Goal: Task Accomplishment & Management: Manage account settings

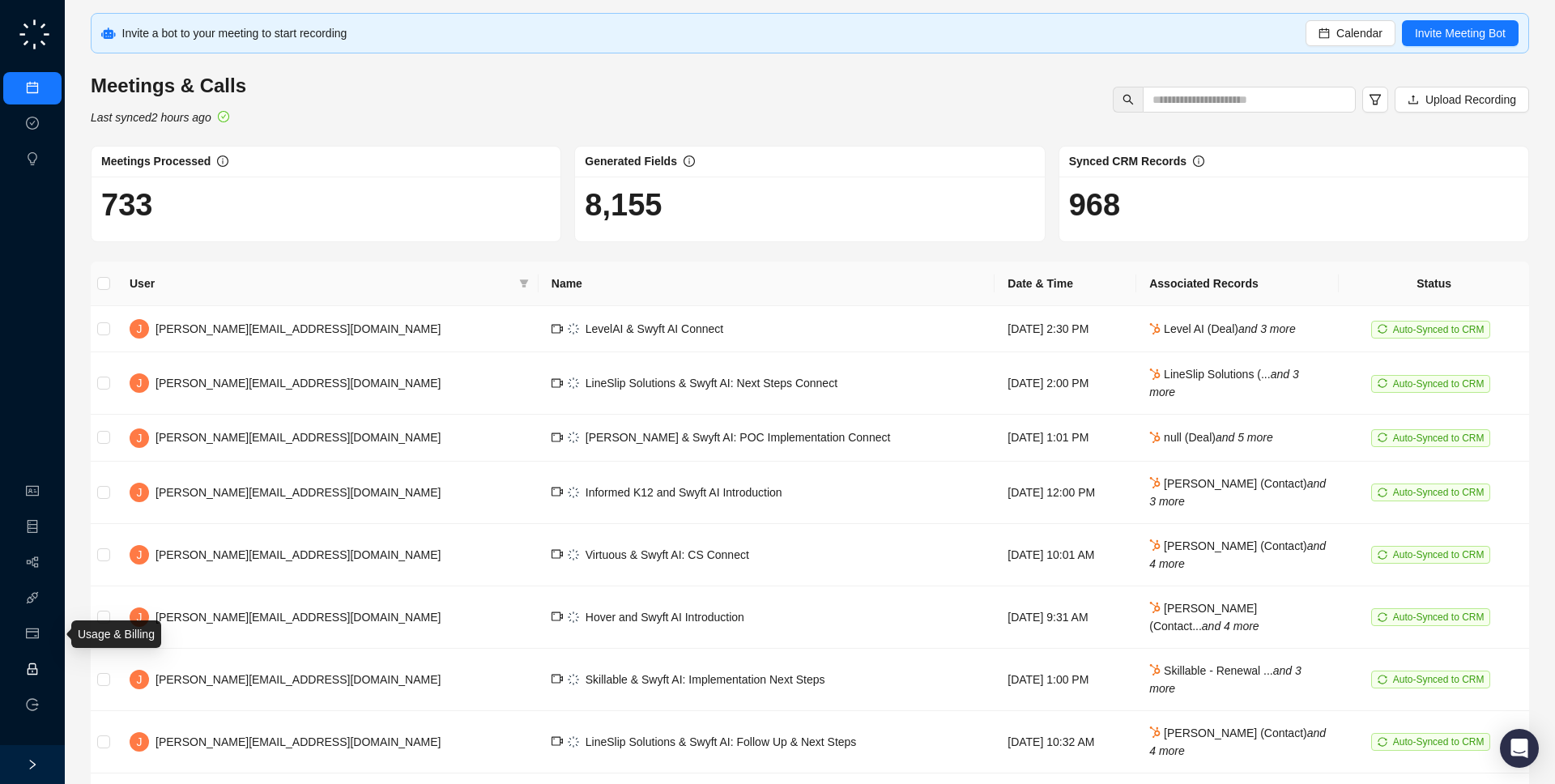
click at [47, 670] on link "Employee" at bounding box center [72, 669] width 50 height 13
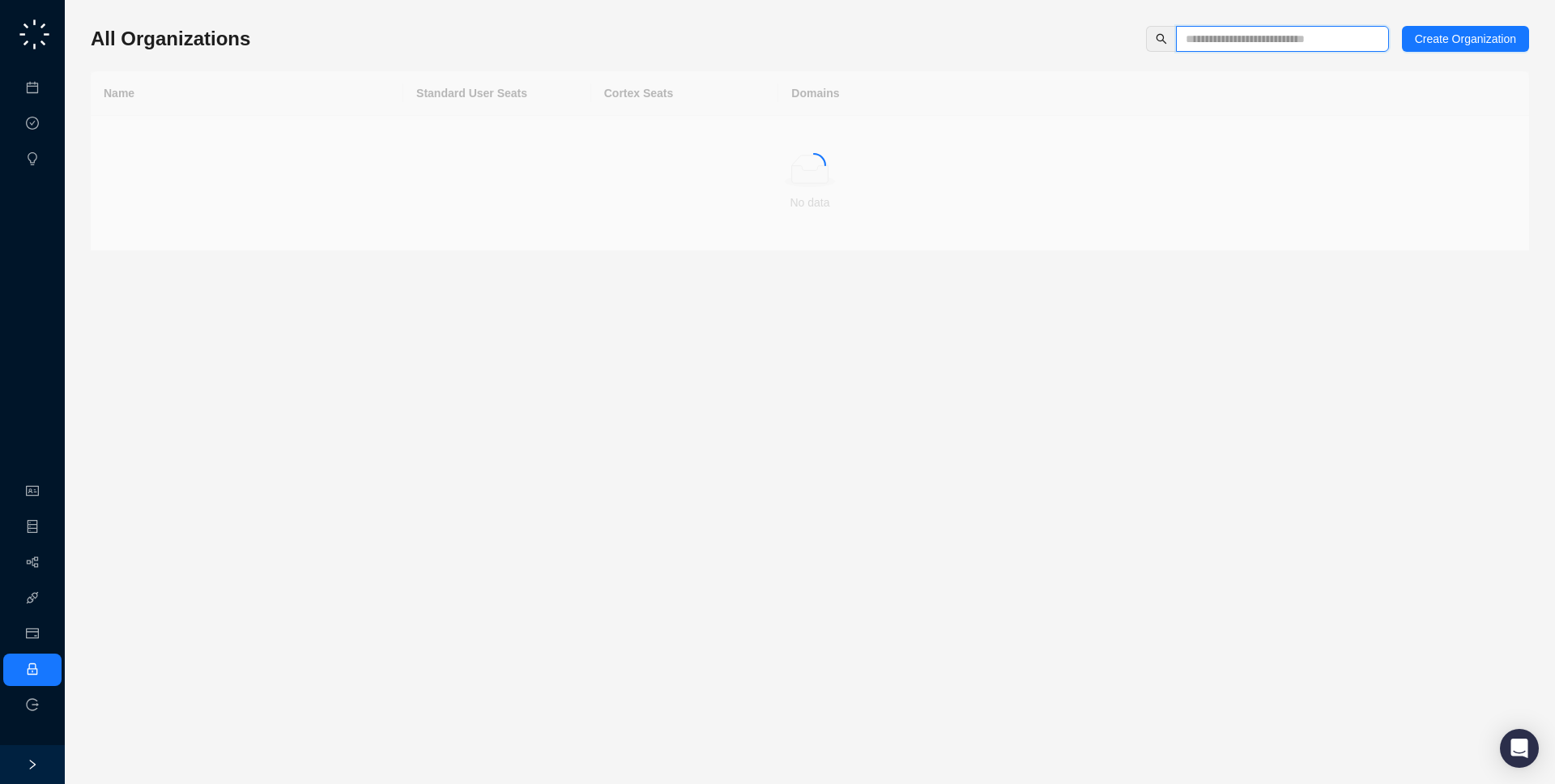
click at [1209, 40] on input "text" at bounding box center [1276, 39] width 181 height 18
type input "****"
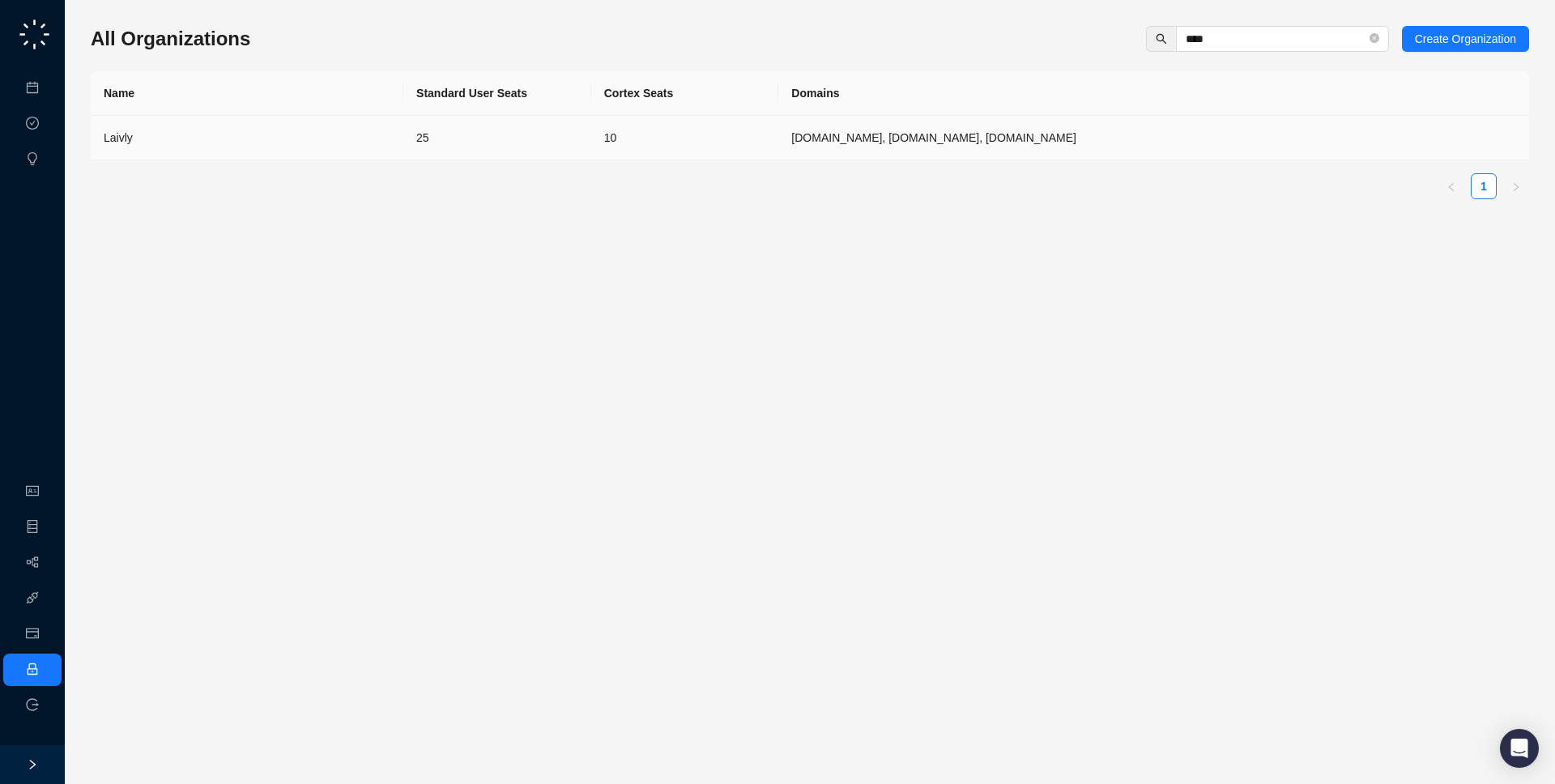
click at [1049, 142] on td "laivly.com, laiv.ly, intouchcx.com" at bounding box center [1153, 138] width 750 height 45
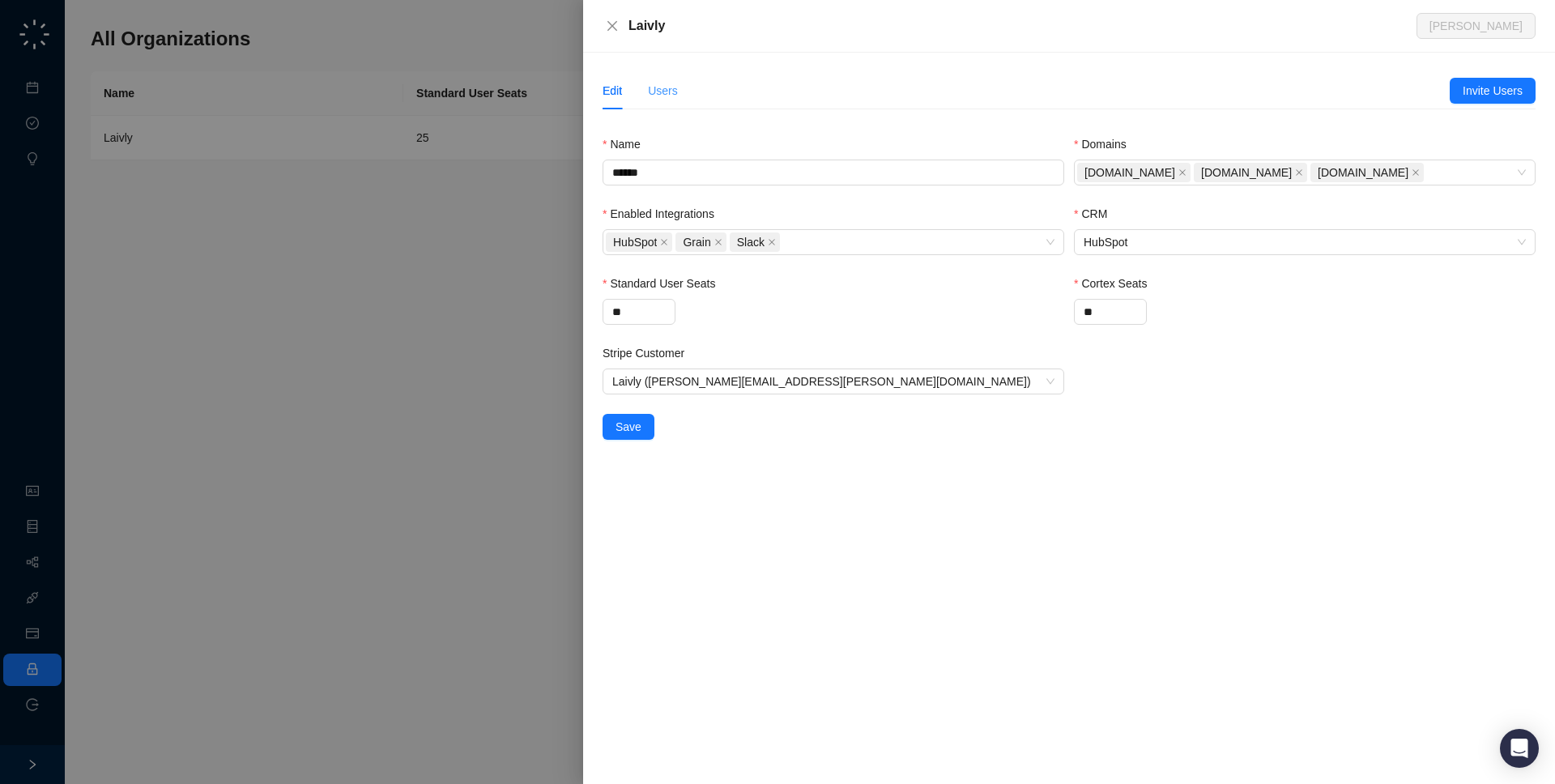
click at [653, 102] on div "Users" at bounding box center [663, 91] width 30 height 37
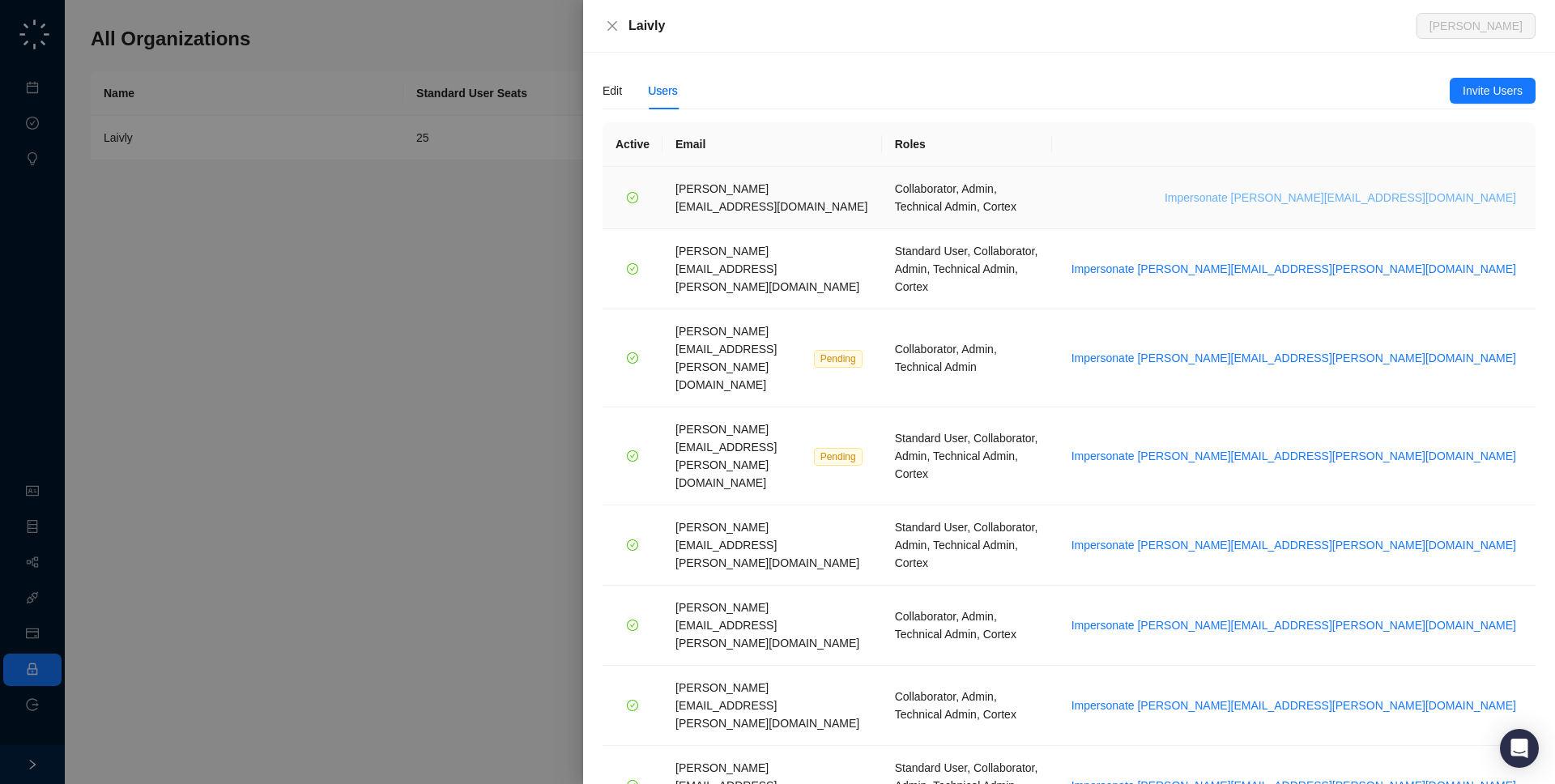
click at [1434, 191] on span "Impersonate chris.moakler@laivly.com" at bounding box center [1340, 198] width 351 height 18
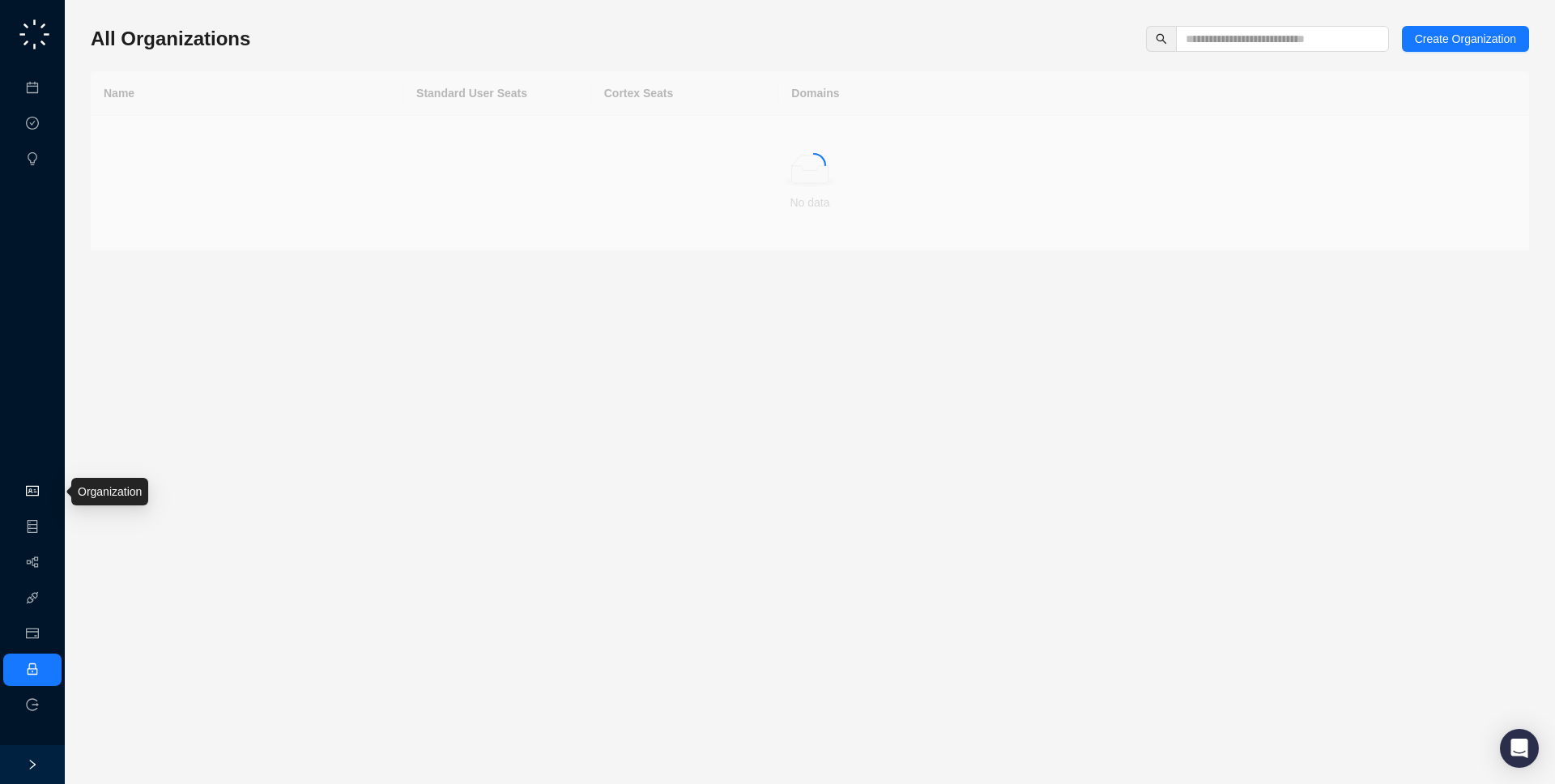
click at [47, 493] on link "Organization" at bounding box center [79, 491] width 64 height 13
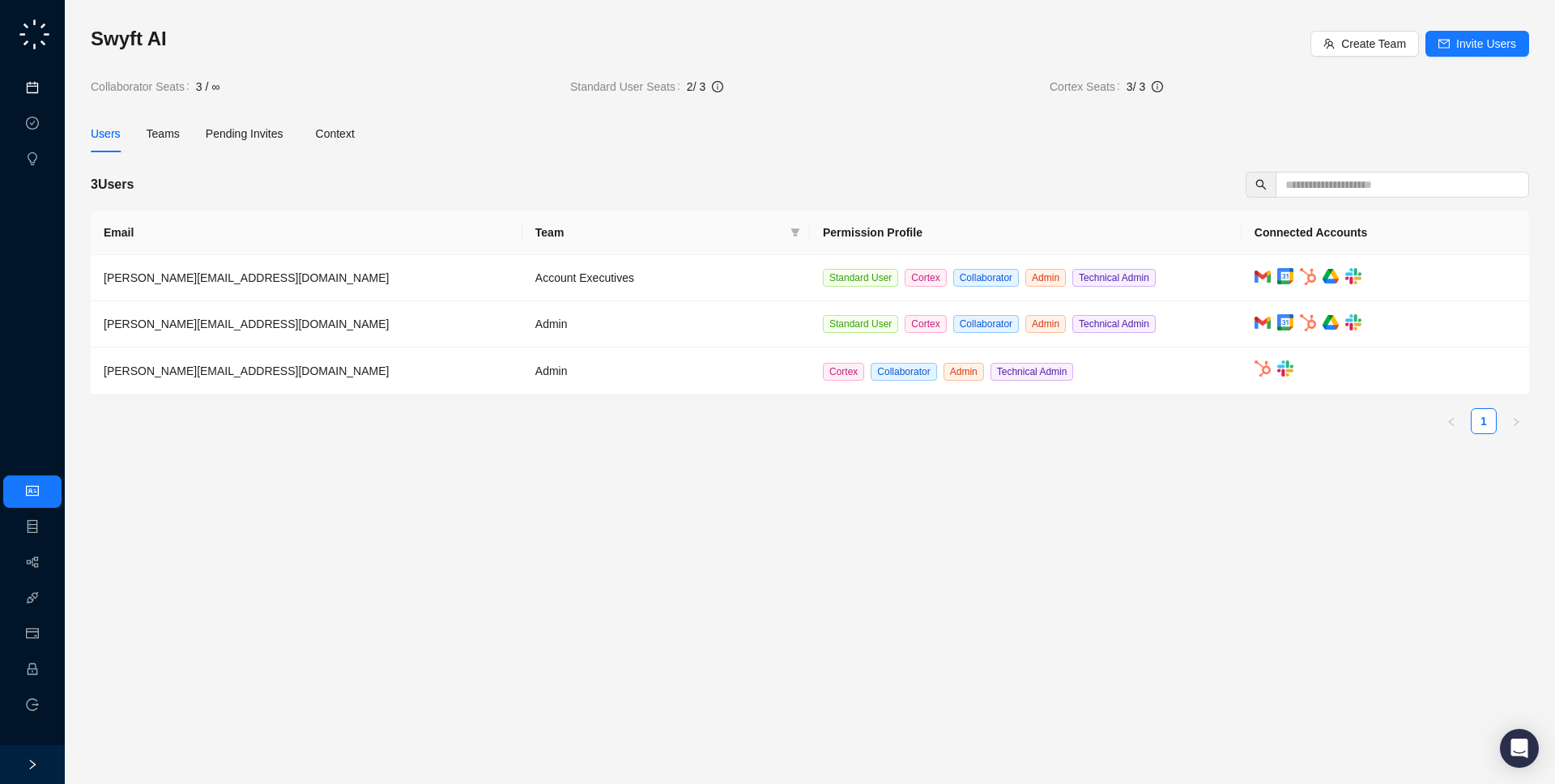
click at [52, 82] on link "Meetings & Calls" at bounding box center [89, 88] width 85 height 13
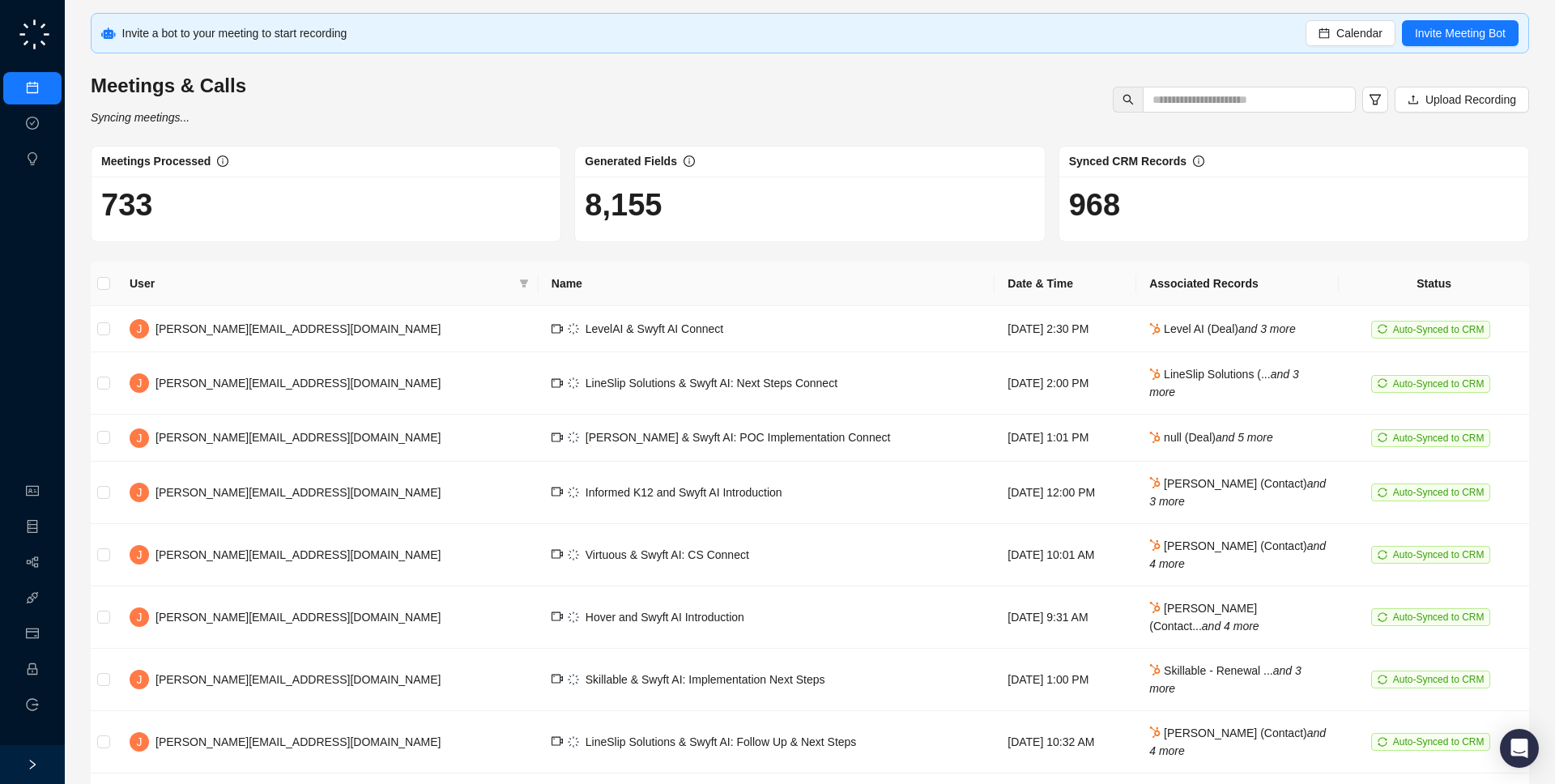
scroll to position [178, 0]
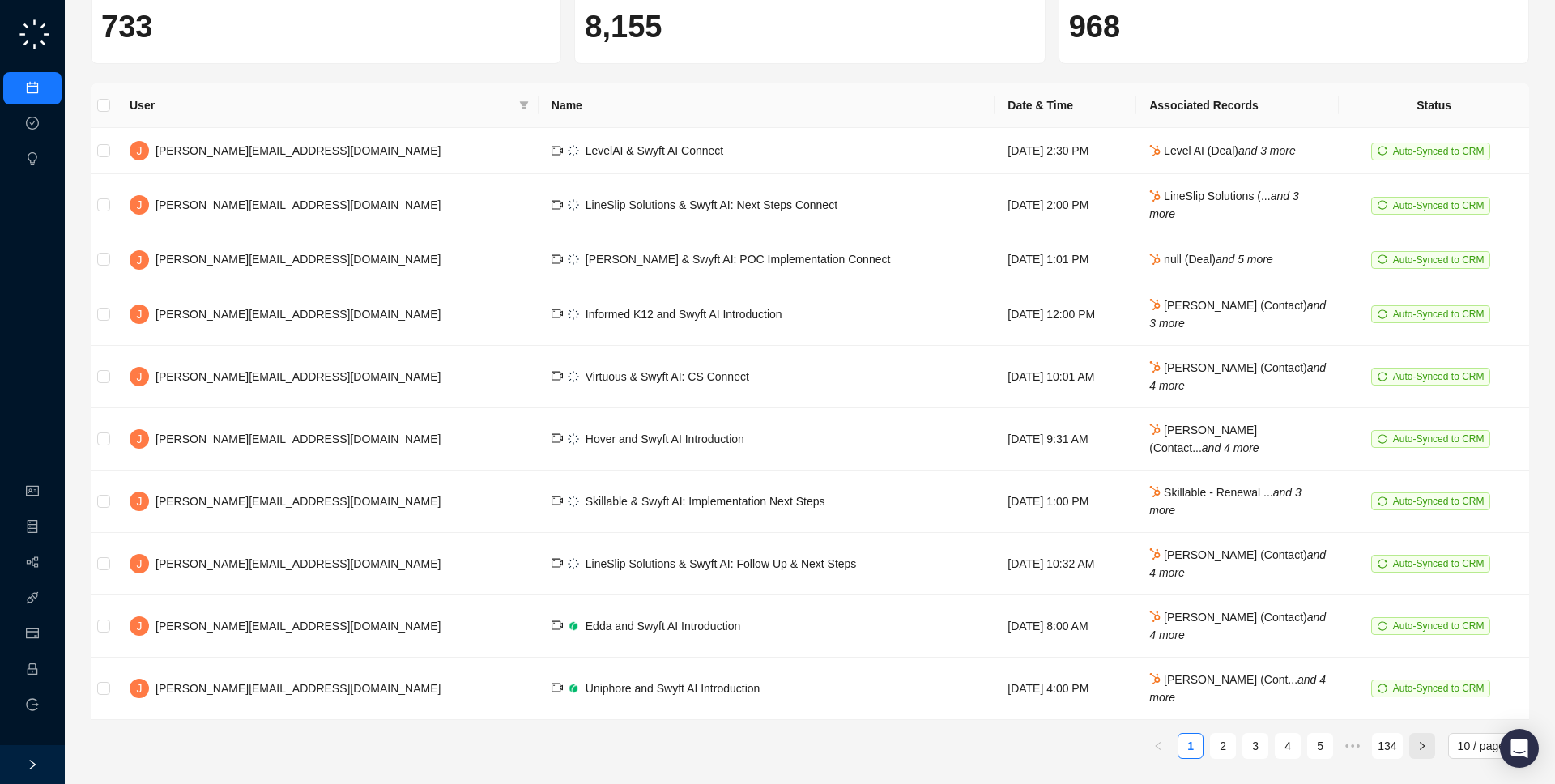
click at [1419, 747] on icon "right" at bounding box center [1421, 746] width 10 height 10
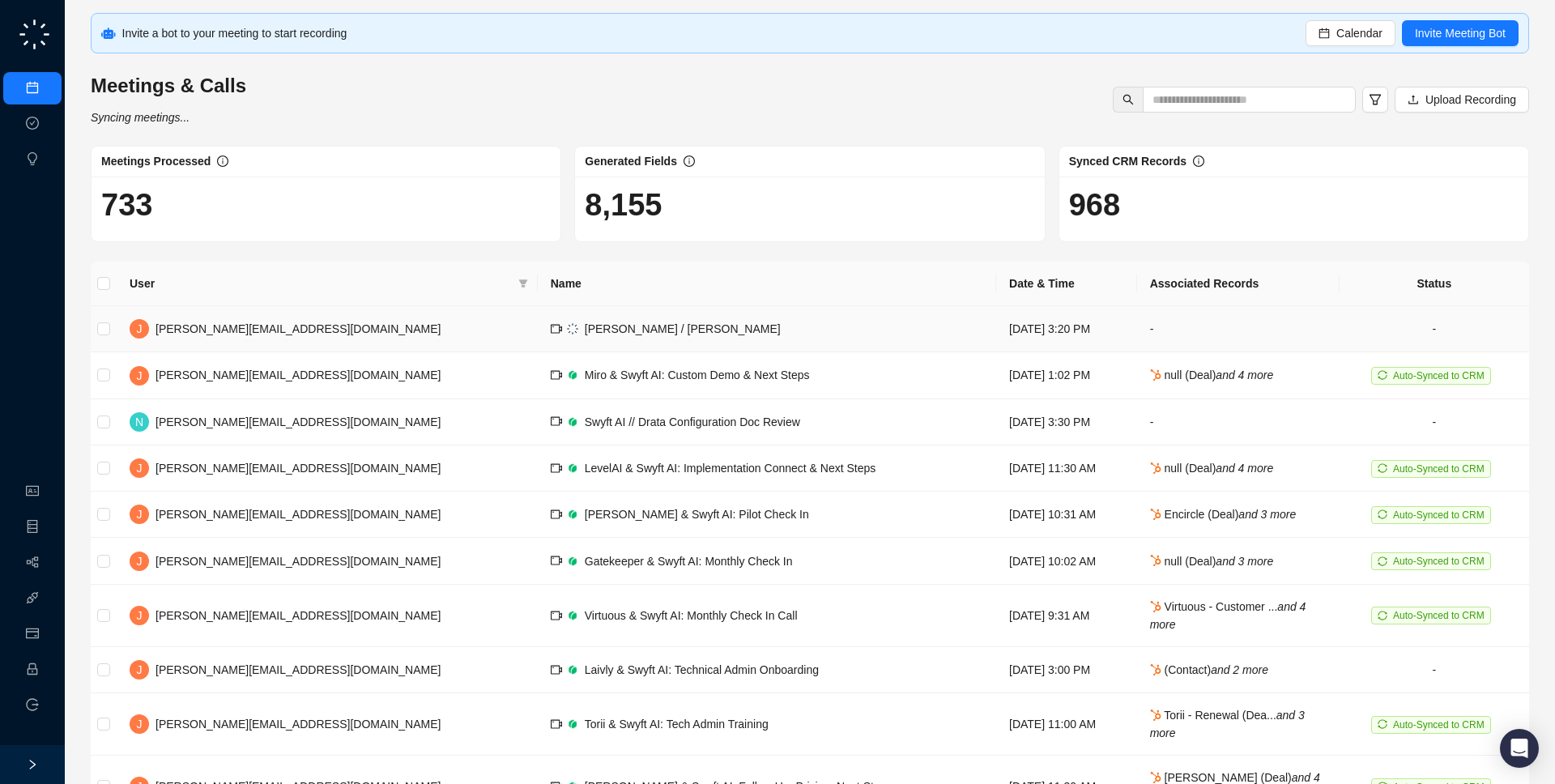
click at [630, 333] on td "Jake / Neil" at bounding box center [766, 330] width 458 height 46
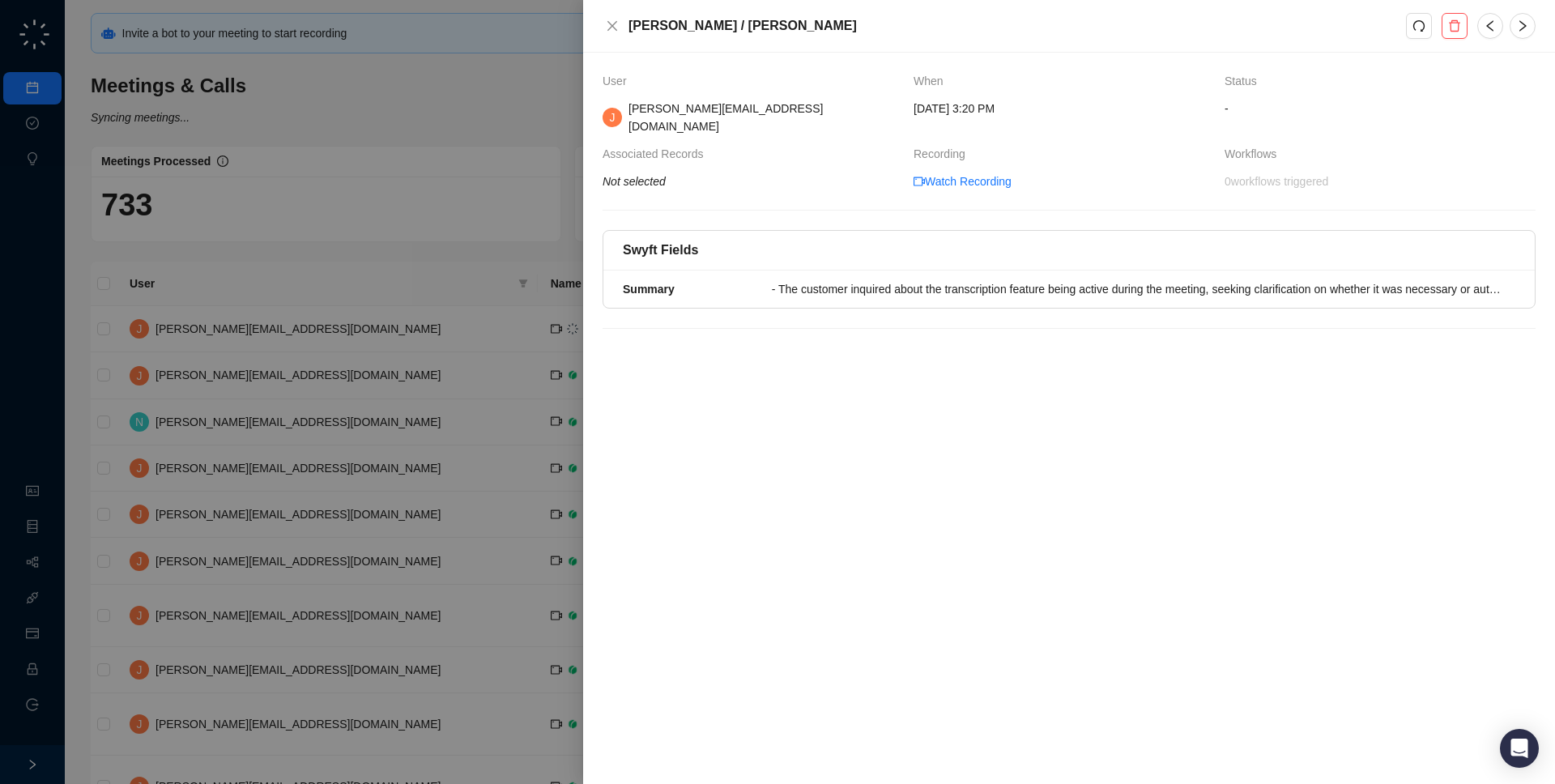
click at [1007, 152] on th "Recording" at bounding box center [1068, 159] width 311 height 28
click at [989, 173] on link "Watch Recording" at bounding box center [962, 182] width 98 height 18
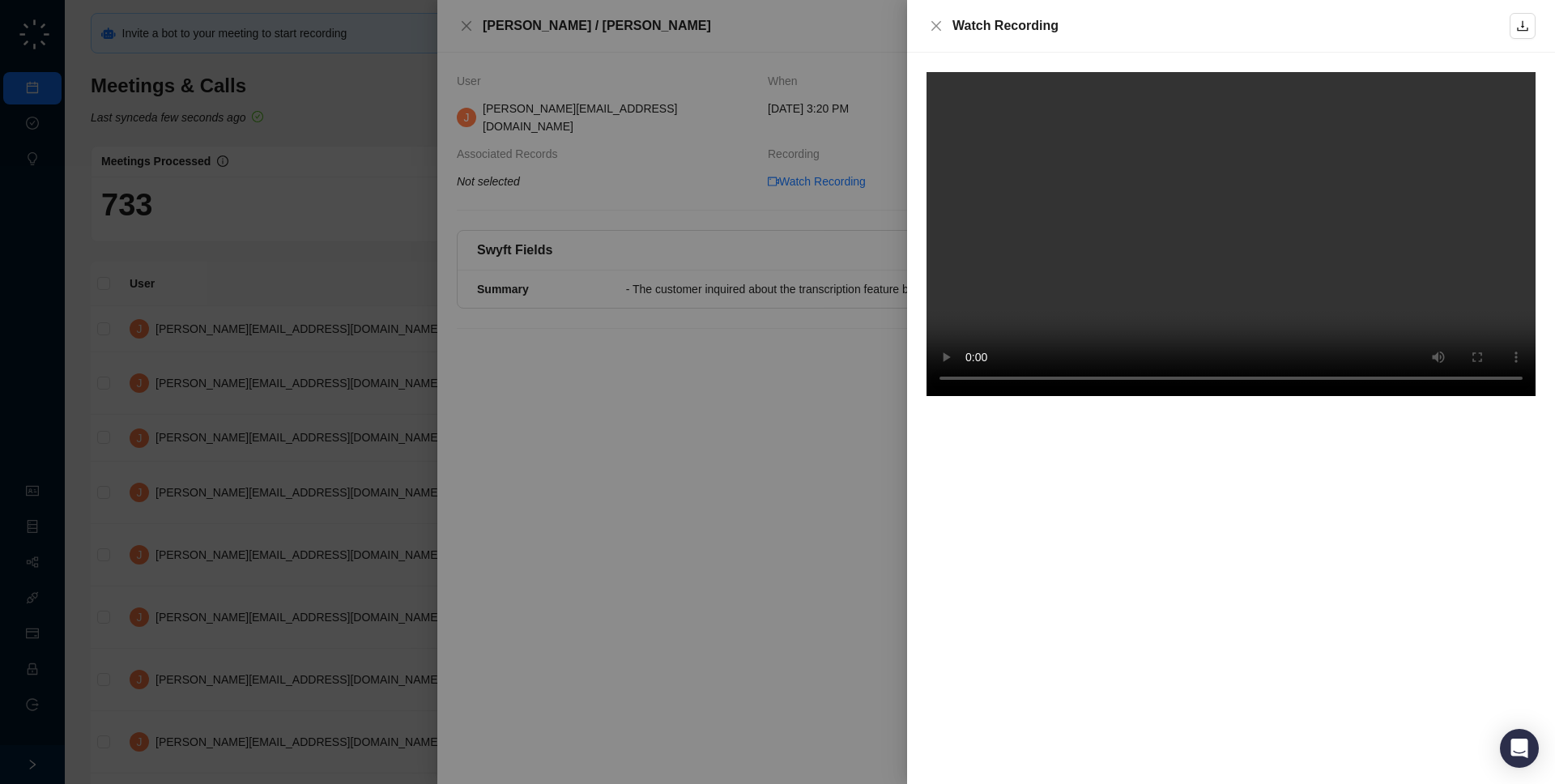
click at [819, 333] on div at bounding box center [777, 392] width 1555 height 784
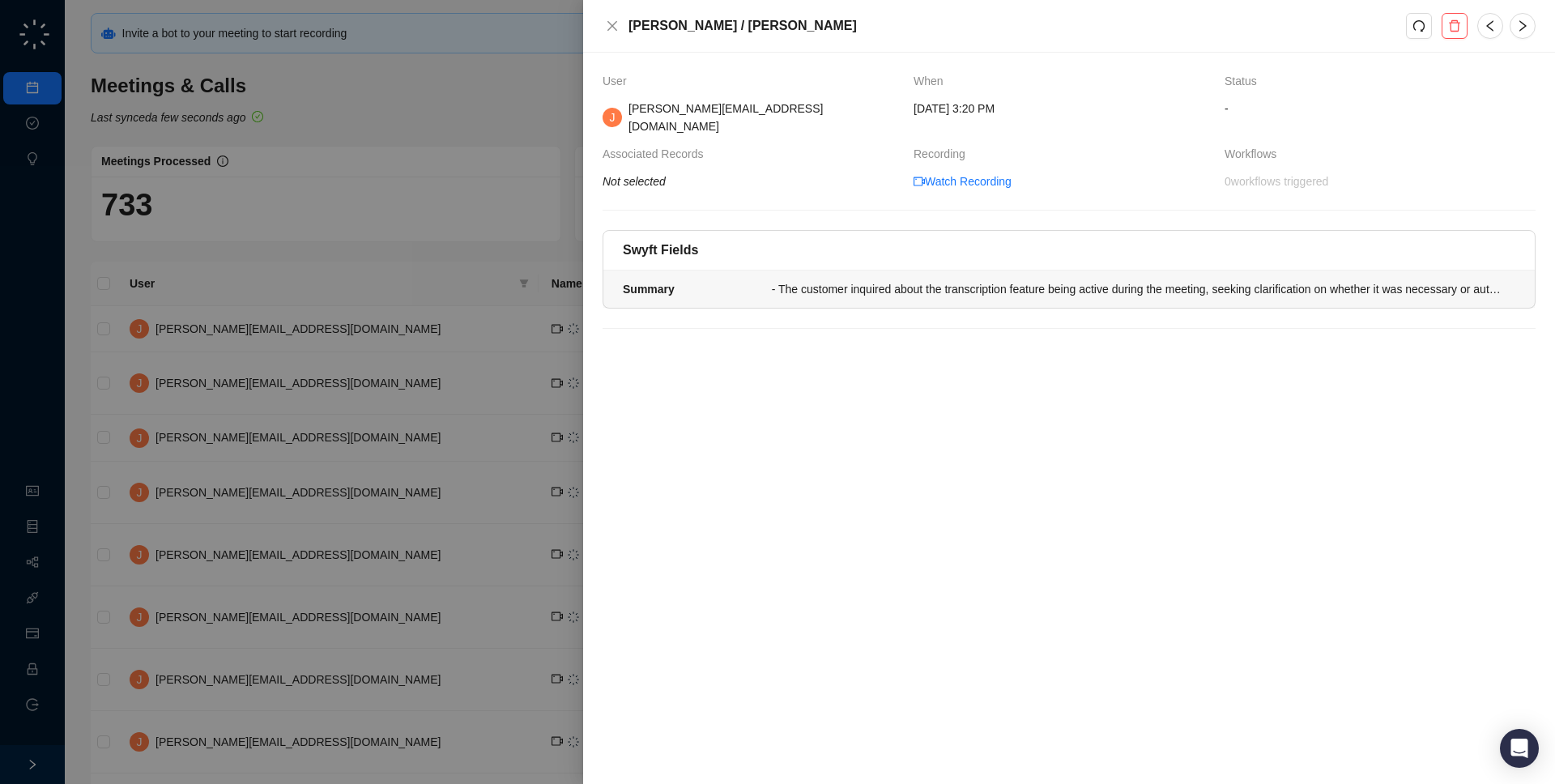
click at [803, 290] on li "Summary - The customer inquired about the transcription feature being active du…" at bounding box center [1068, 290] width 931 height 37
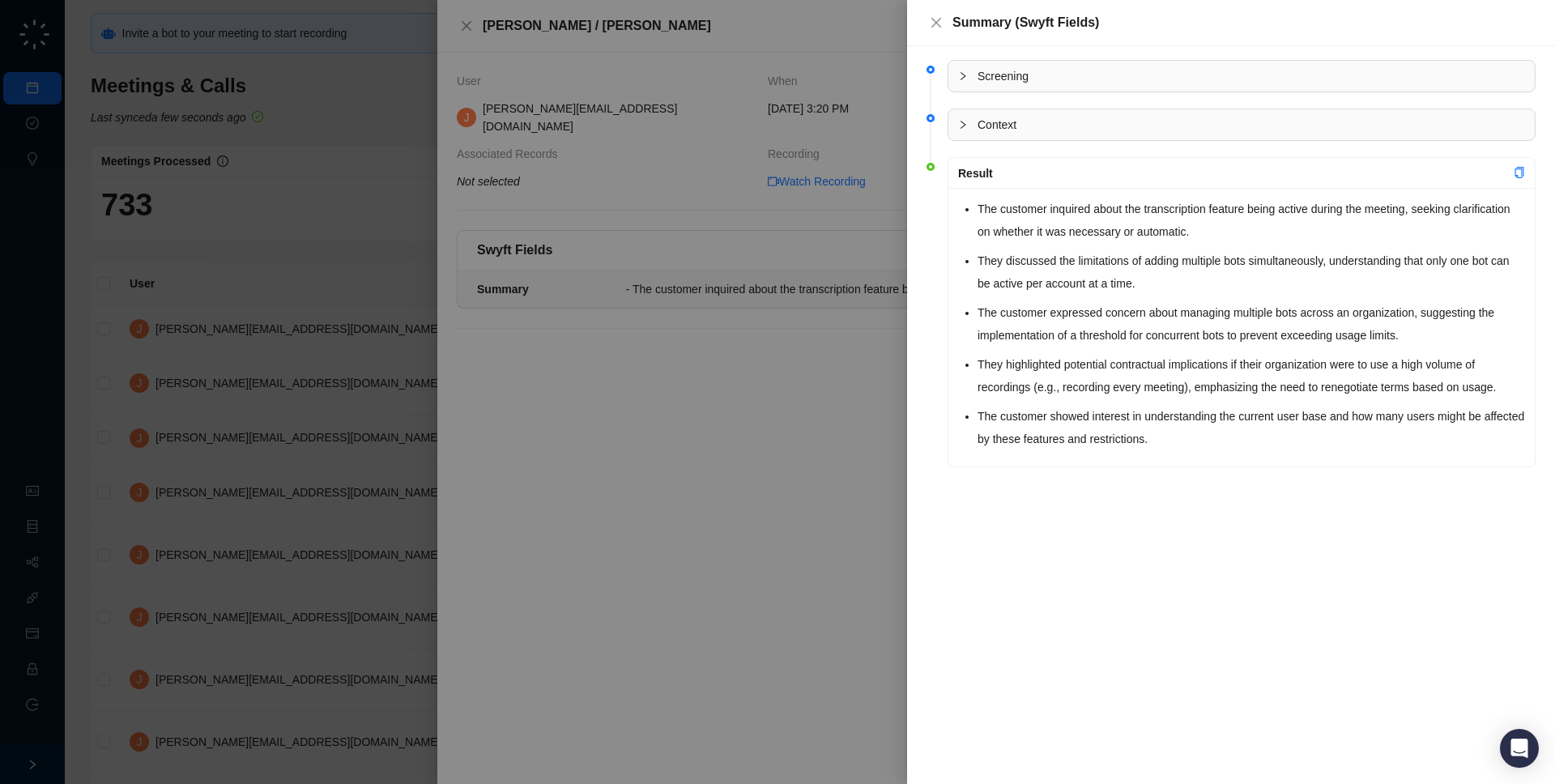
click at [803, 290] on div at bounding box center [777, 392] width 1555 height 784
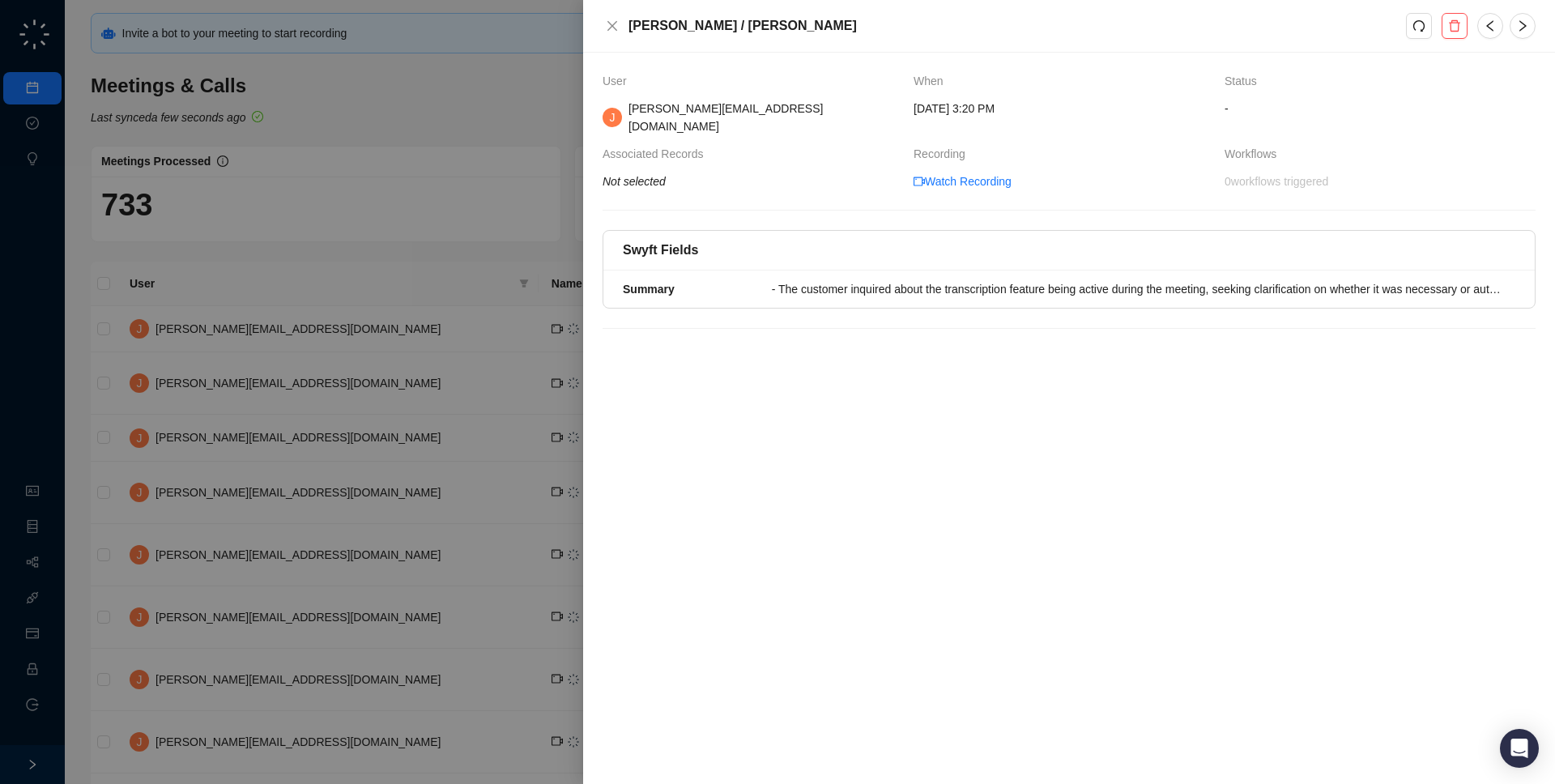
click at [381, 285] on div at bounding box center [777, 392] width 1555 height 784
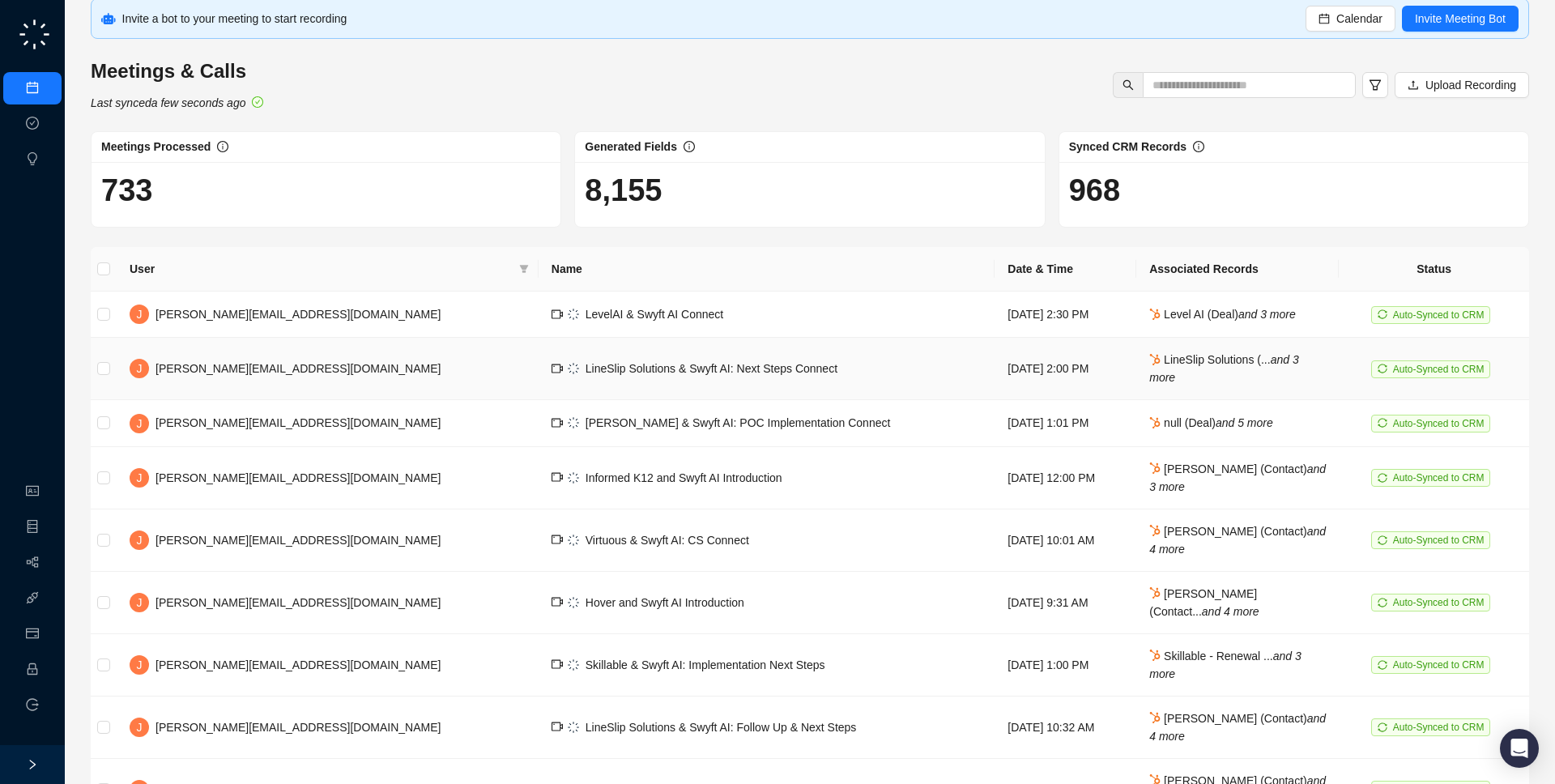
scroll to position [178, 0]
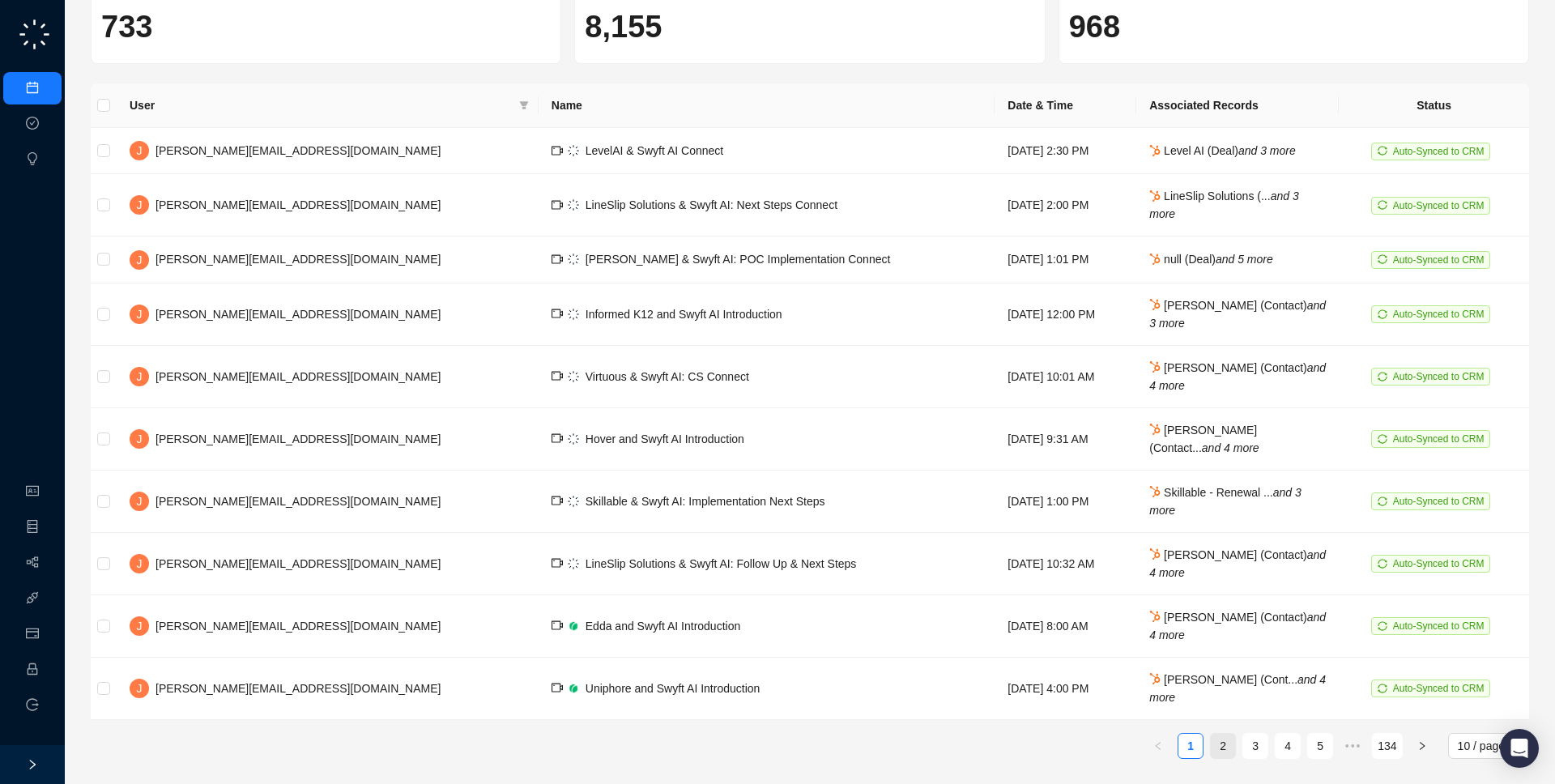
click at [1230, 746] on link "2" at bounding box center [1223, 745] width 24 height 24
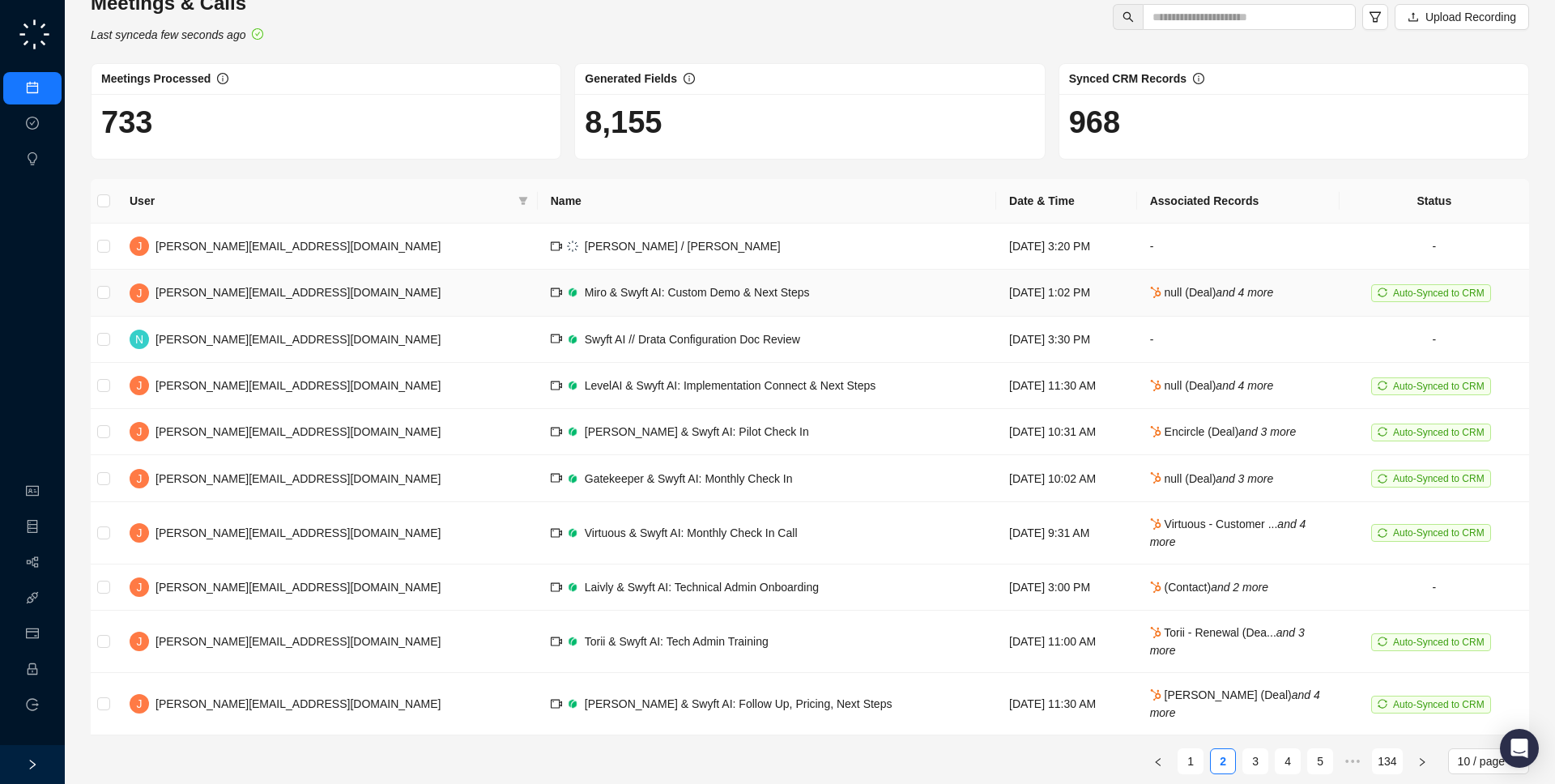
click at [996, 285] on td "Monday, 09/15/25, 1:02 PM" at bounding box center [1067, 293] width 141 height 46
click at [1233, 749] on link "2" at bounding box center [1223, 761] width 24 height 24
click at [1150, 432] on icon at bounding box center [1156, 431] width 12 height 12
click at [1186, 749] on link "1" at bounding box center [1190, 761] width 24 height 24
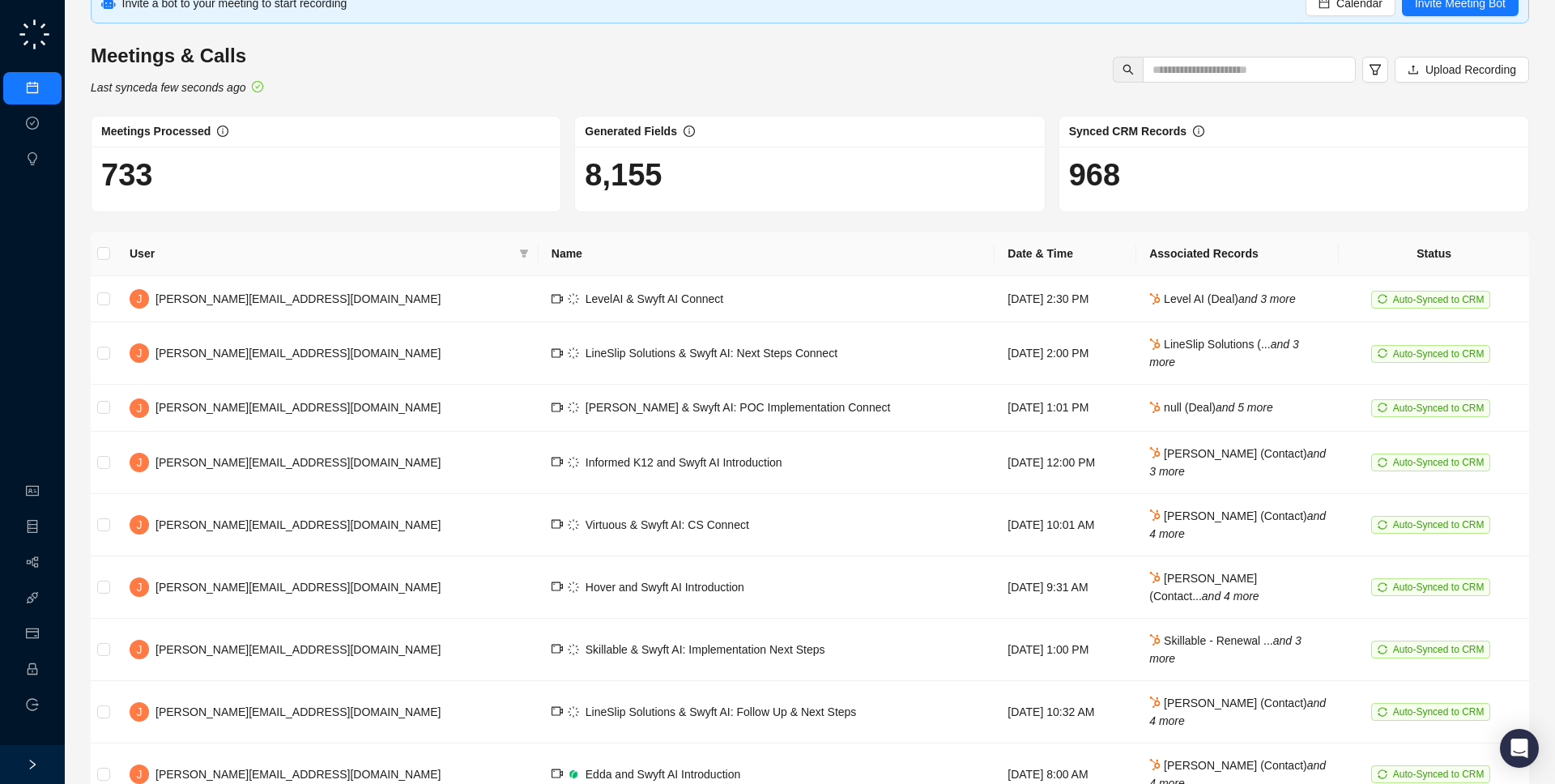
scroll to position [29, 0]
click at [47, 676] on link "Employee" at bounding box center [72, 669] width 50 height 13
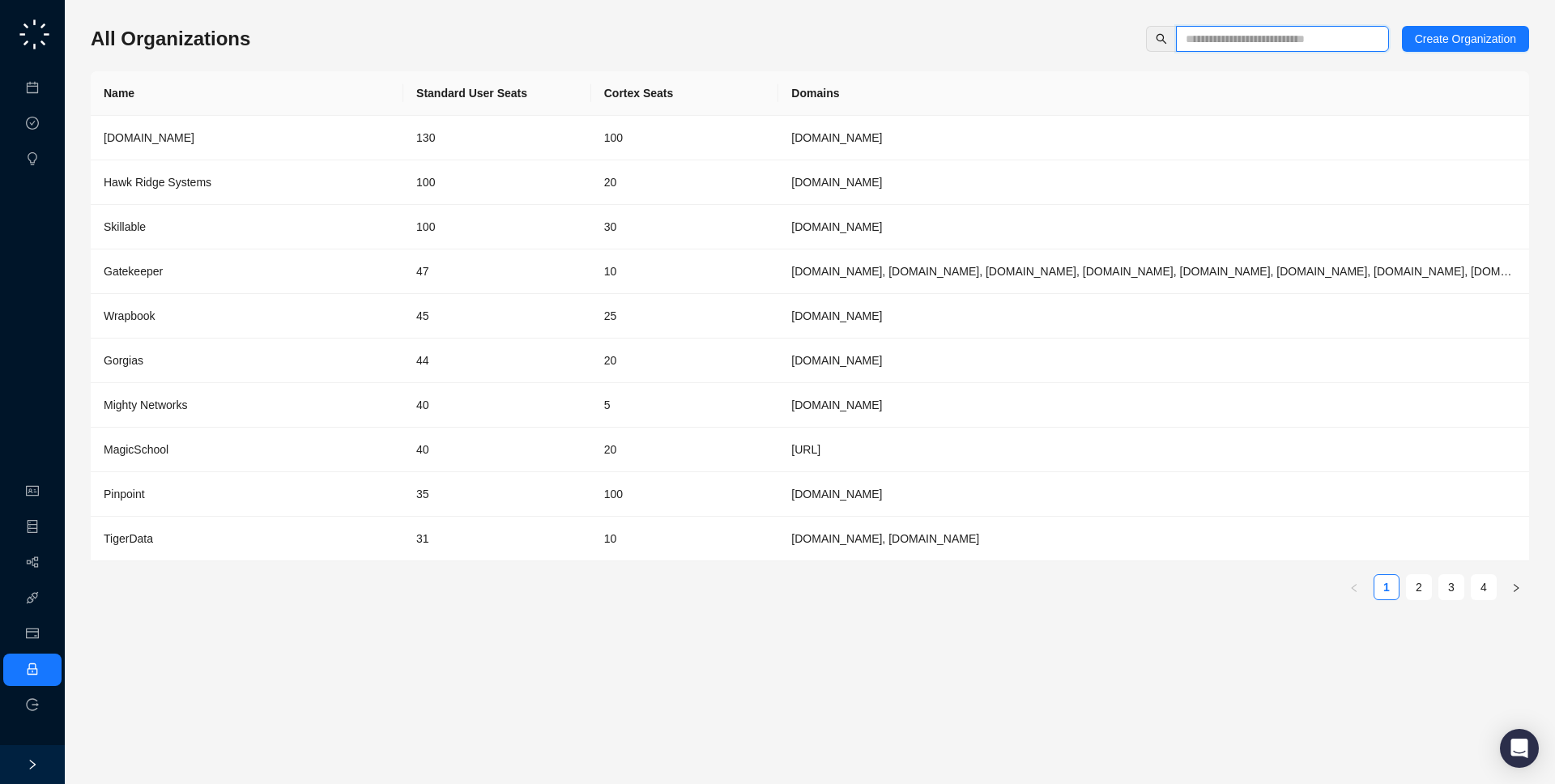
click at [1330, 35] on input "text" at bounding box center [1276, 39] width 181 height 18
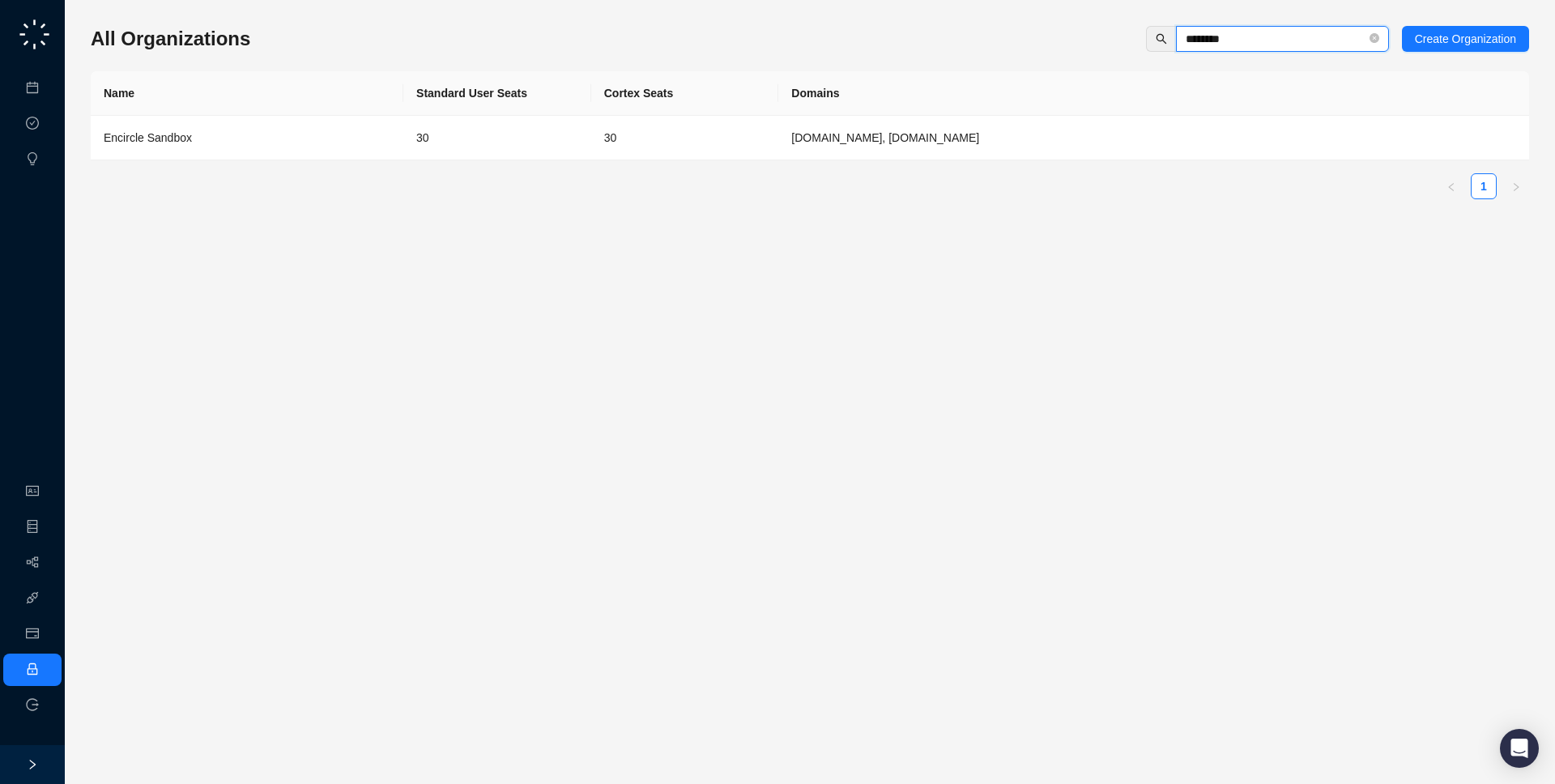
type input "********"
click at [1145, 159] on td "encircleapp.com, encircleapp.com.fullsb" at bounding box center [1153, 138] width 750 height 45
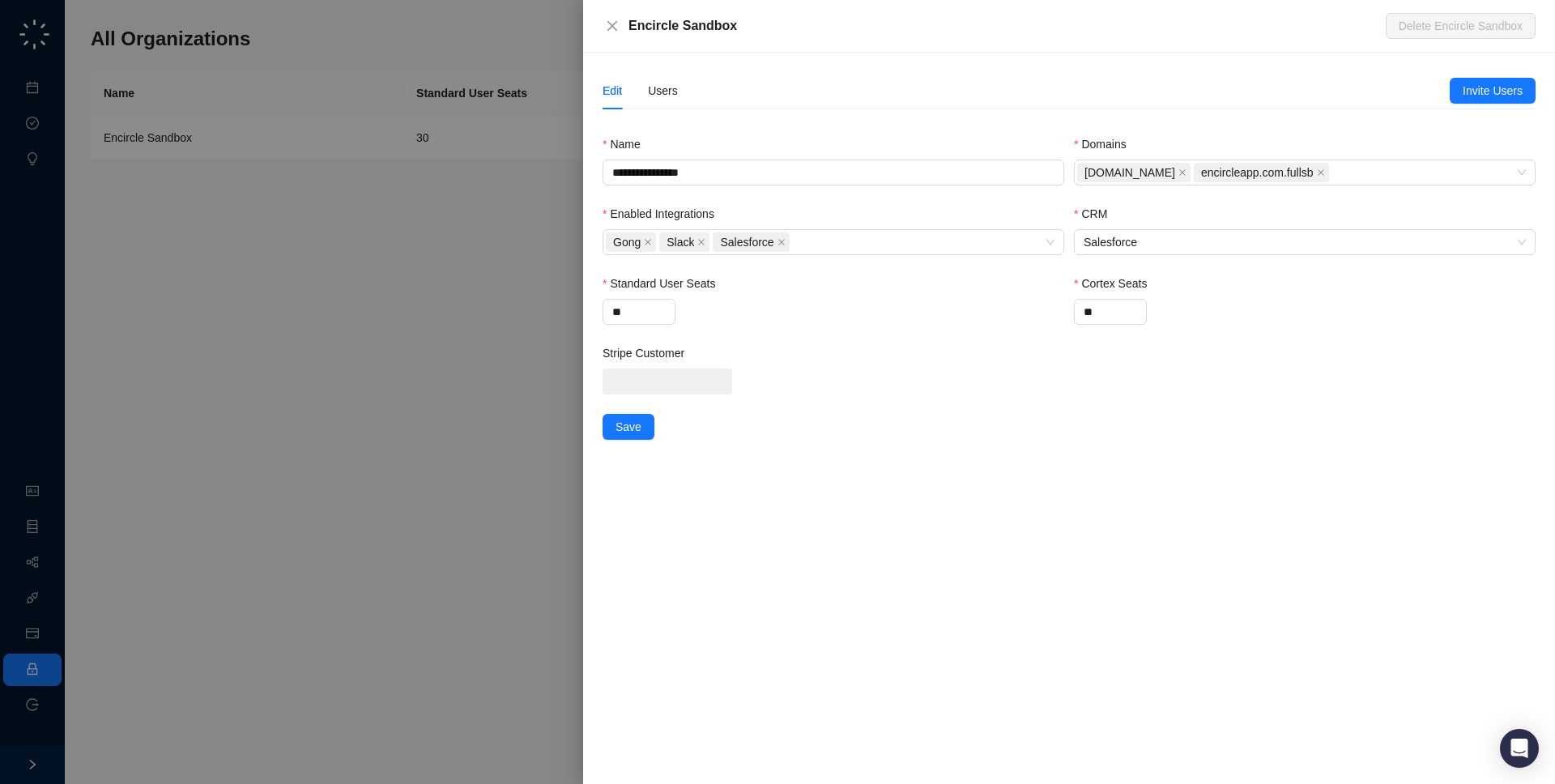
click at [680, 97] on div "Edit Users" at bounding box center [1026, 91] width 847 height 37
click at [659, 94] on div "Users" at bounding box center [663, 91] width 30 height 18
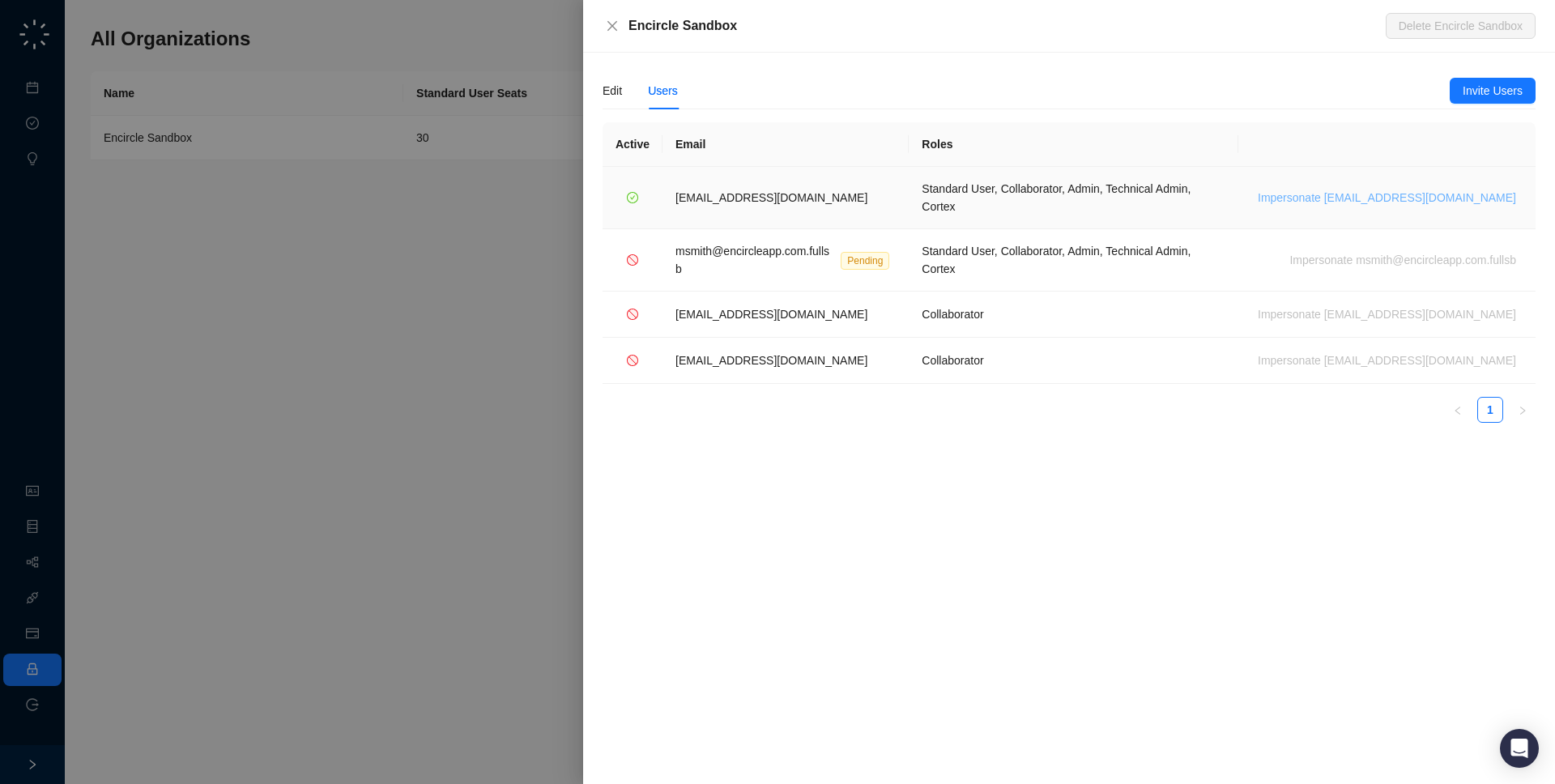
click at [1344, 192] on span "Impersonate msmith@encircleapp.com" at bounding box center [1387, 198] width 258 height 18
